Goal: Check status: Check status

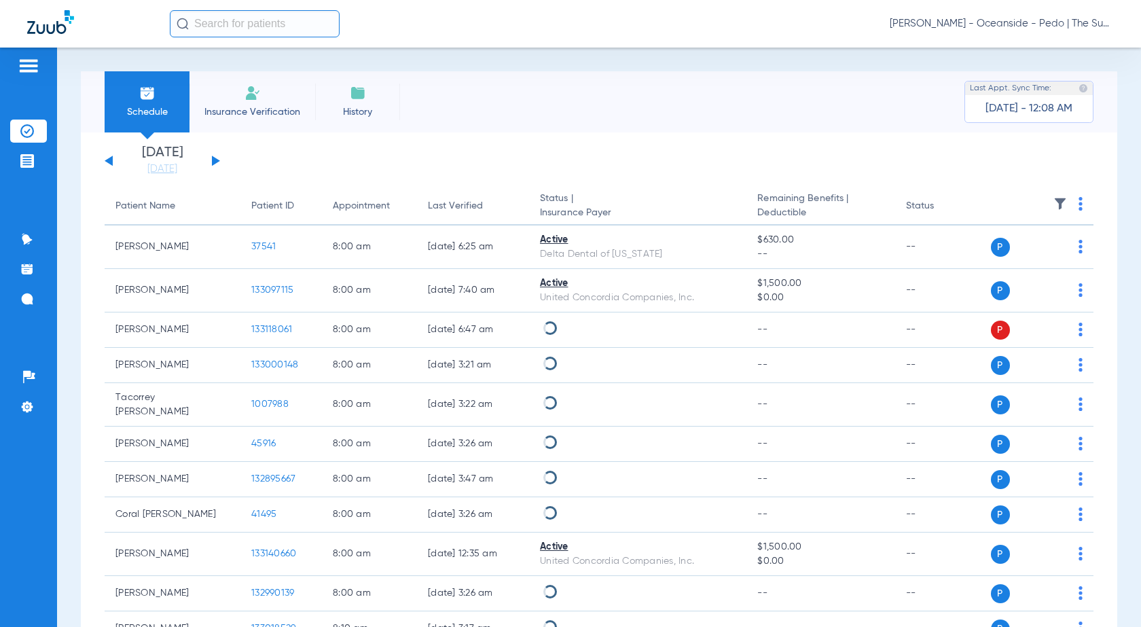
click at [213, 161] on button at bounding box center [216, 161] width 8 height 10
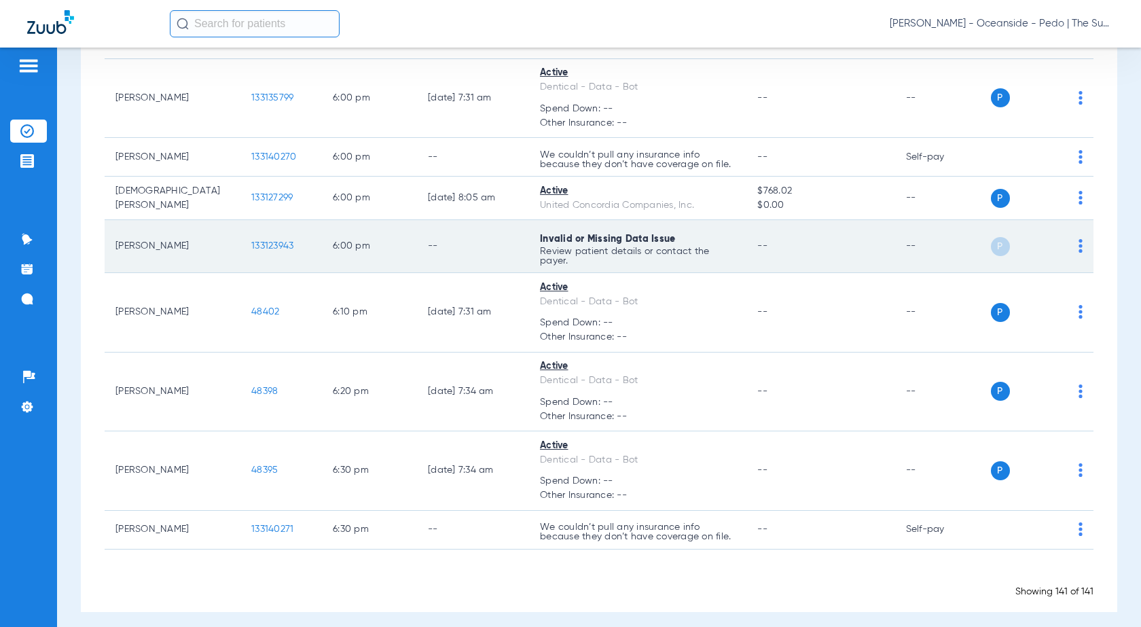
scroll to position [9258, 0]
